Goal: Transaction & Acquisition: Purchase product/service

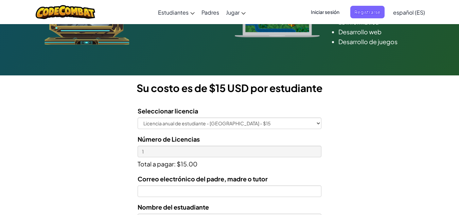
scroll to position [140, 0]
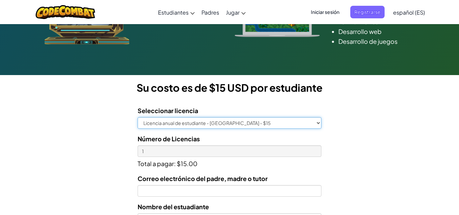
click at [237, 125] on select "Licencia anual de estudiante - [GEOGRAPHIC_DATA] - $15" at bounding box center [229, 123] width 183 height 12
click at [237, 125] on select "Licencia anual de estudiante - Universidad Tecmilenio - $15" at bounding box center [229, 123] width 183 height 12
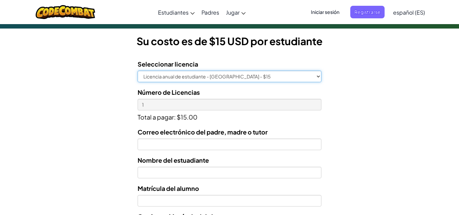
scroll to position [188, 0]
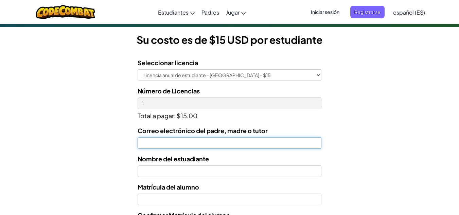
click at [193, 147] on input "Correo electrónico del padre, madre o tutor" at bounding box center [229, 143] width 183 height 12
type input "m"
type input "M"
type input "mariposa -9@live.com.mx"
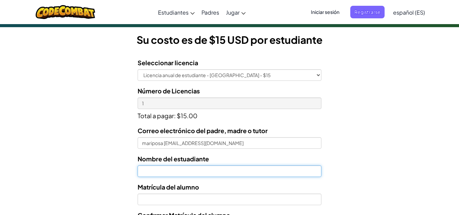
click at [183, 169] on input "text" at bounding box center [229, 171] width 183 height 12
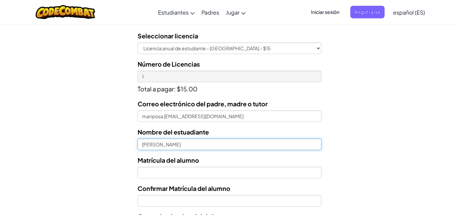
type input "Martin Santana Estrada"
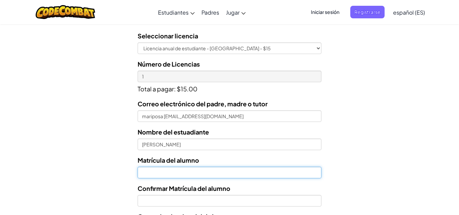
click at [179, 176] on input "Nombre del estuadiante" at bounding box center [229, 173] width 183 height 12
type input "9"
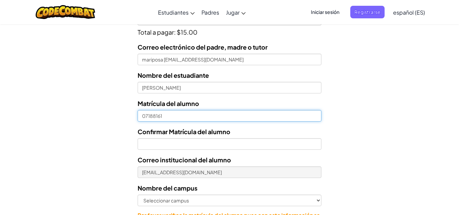
scroll to position [271, 0]
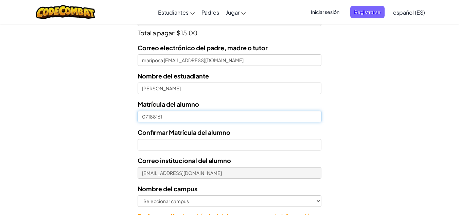
type input "07188161"
drag, startPoint x: 167, startPoint y: 116, endPoint x: 113, endPoint y: 121, distance: 54.6
click at [113, 121] on form "Seleccionar licencia Licencia anual de estudiante - Universidad Tecmilenio - $1…" at bounding box center [160, 109] width 321 height 279
type input "a"
type input "AL07188161"
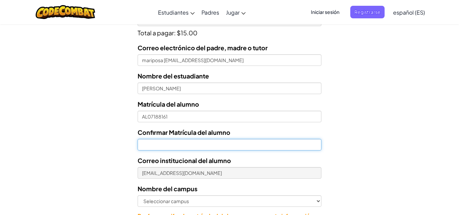
click at [156, 144] on input "Confirmar Matrícula del alumno" at bounding box center [229, 145] width 183 height 12
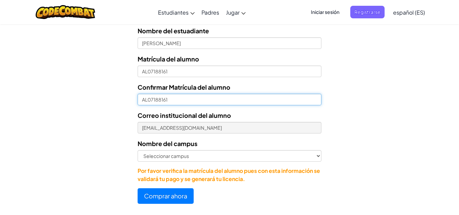
scroll to position [316, 0]
type input "AL07188161"
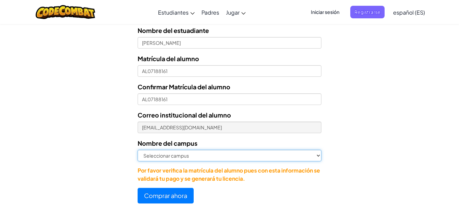
click at [188, 156] on select "Seleccionar campus Cancún Central Chihuahua Ciudad Juárez Ciudad Obregón Cuauti…" at bounding box center [229, 156] width 183 height 12
select select "Cancún"
click at [138, 150] on select "Seleccionar campus Cancún Central Chihuahua Ciudad Juárez Ciudad Obregón Cuauti…" at bounding box center [229, 156] width 183 height 12
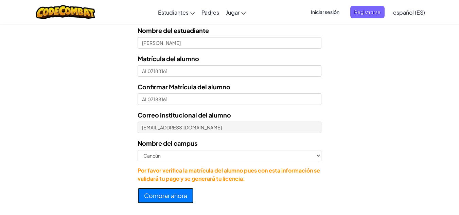
click at [171, 193] on button "Comprar ahora" at bounding box center [166, 196] width 56 height 16
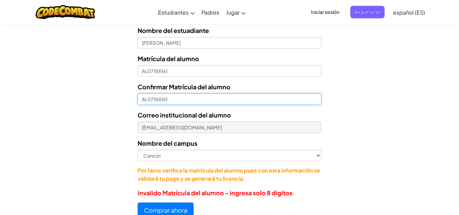
click at [147, 98] on input "AL07188161" at bounding box center [229, 99] width 183 height 12
type input "1"
type input "07188161"
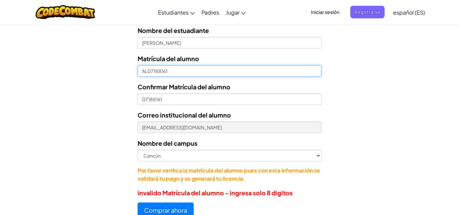
click at [146, 72] on input "AL07188161" at bounding box center [229, 71] width 183 height 12
click at [147, 72] on input "AL07188161" at bounding box center [229, 71] width 183 height 12
type input "07188161"
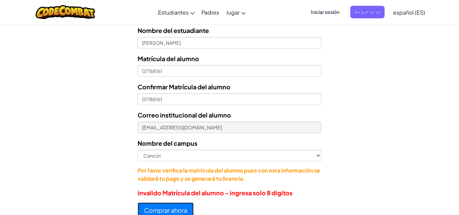
click at [165, 208] on button "Comprar ahora" at bounding box center [166, 210] width 56 height 16
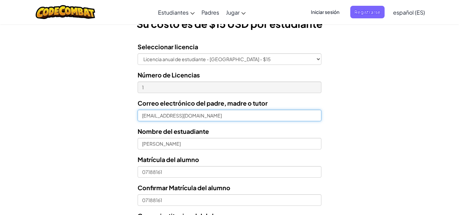
scroll to position [204, 0]
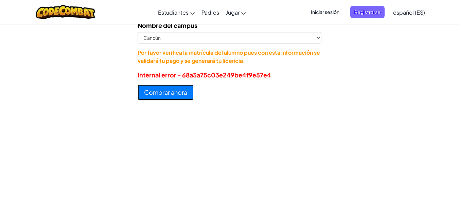
click at [176, 98] on button "Comprar ahora" at bounding box center [166, 93] width 56 height 16
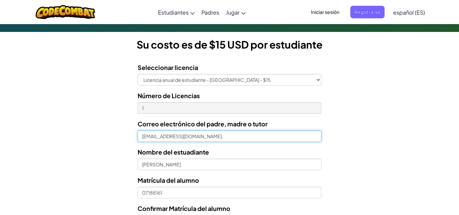
scroll to position [183, 0]
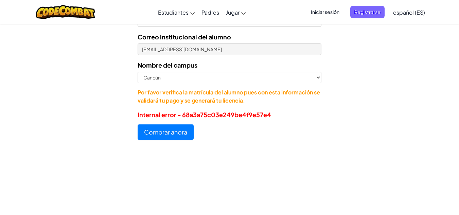
type input "mariposa-9@live.com.mx"
click at [154, 127] on button "Comprar ahora" at bounding box center [166, 132] width 56 height 16
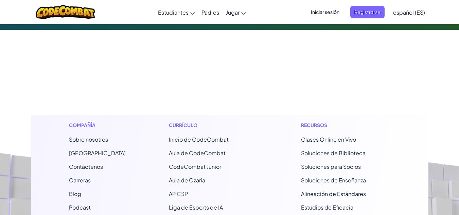
scroll to position [78, 0]
